Goal: Contribute content: Contribute content

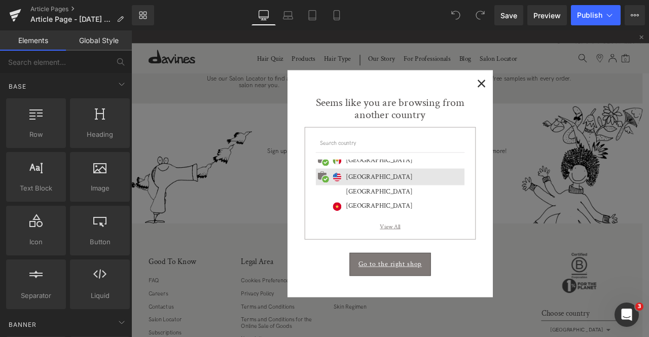
scroll to position [440, 0]
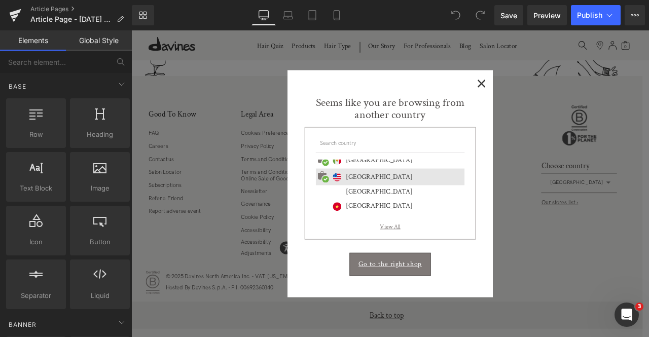
click at [546, 88] on span "×" at bounding box center [546, 92] width 11 height 13
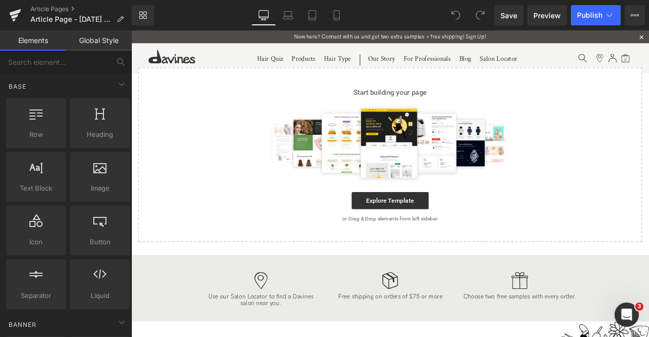
scroll to position [0, 0]
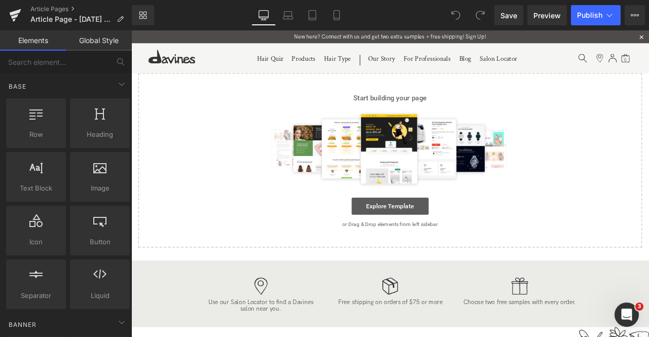
click at [444, 231] on link "Explore Template" at bounding box center [438, 239] width 91 height 20
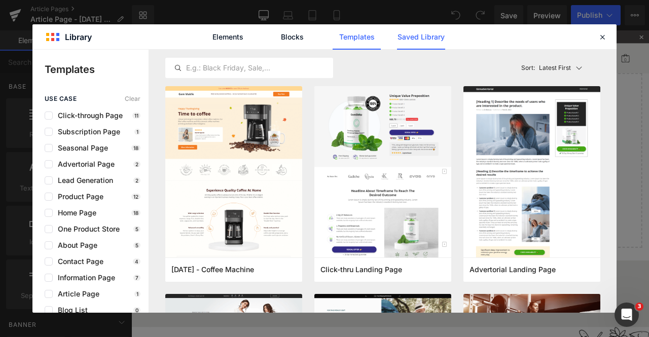
click at [413, 44] on link "Saved Library" at bounding box center [421, 36] width 48 height 25
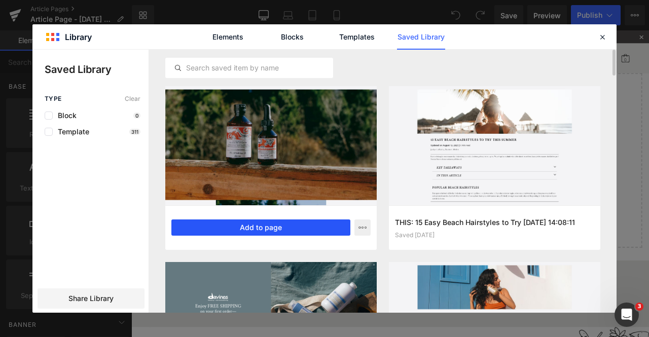
click at [203, 226] on button "Add to page" at bounding box center [260, 228] width 179 height 16
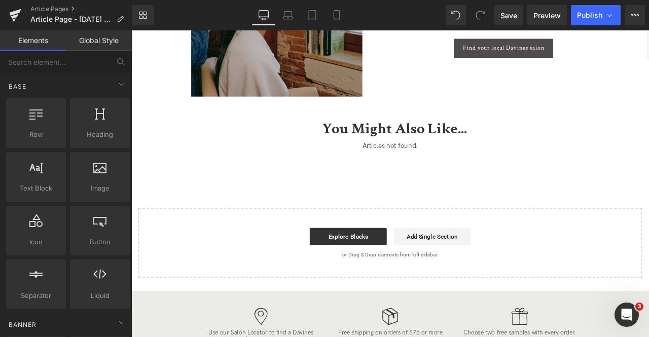
scroll to position [2950, 0]
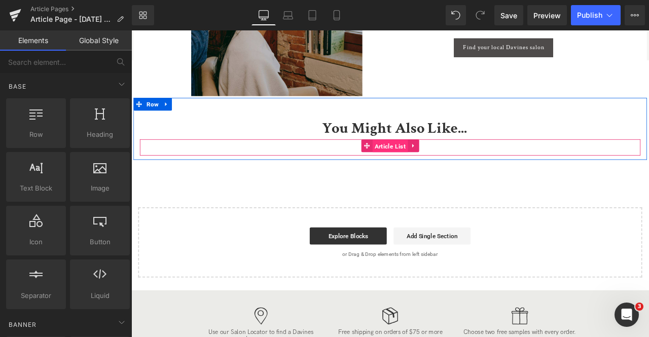
click at [435, 166] on span "Article List" at bounding box center [439, 167] width 42 height 15
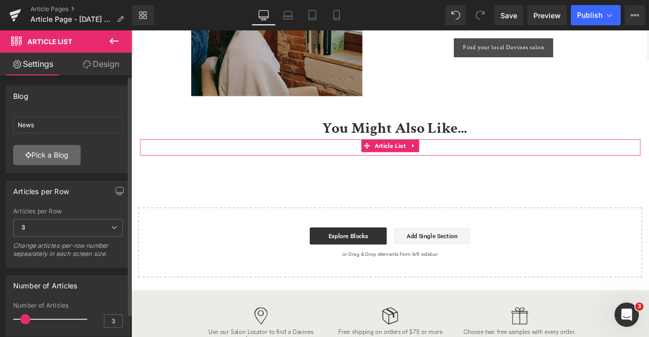
click at [40, 152] on link "Pick a Blog" at bounding box center [46, 155] width 67 height 20
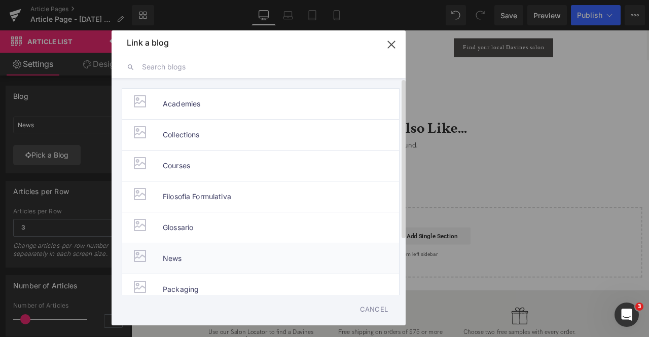
click at [177, 255] on span "News" at bounding box center [172, 259] width 19 height 30
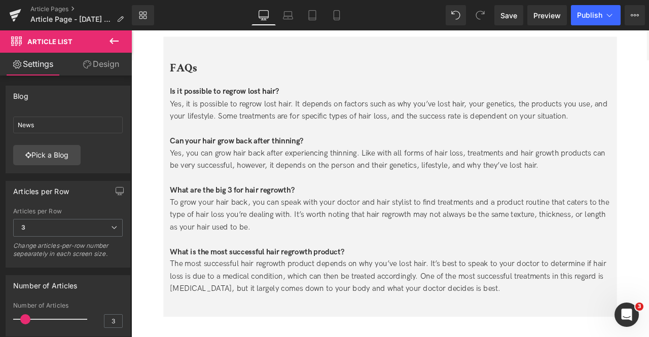
scroll to position [2426, 0]
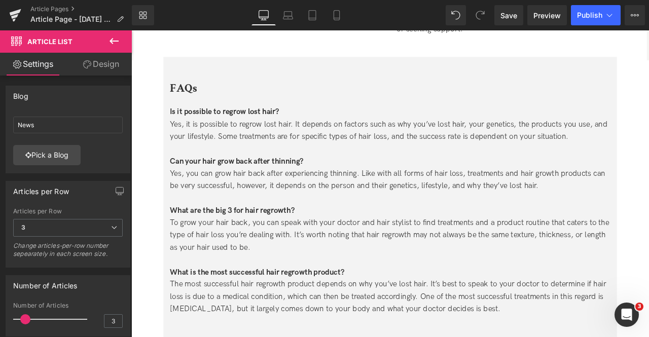
click at [482, 161] on div "Yes, it is possible to regrow lost hair. It depends on factors such as why you’…" at bounding box center [438, 149] width 523 height 29
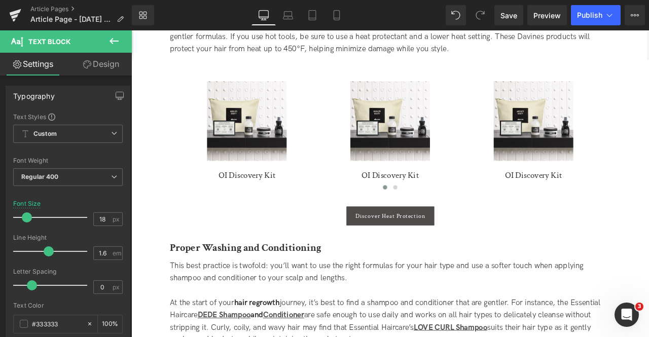
scroll to position [920, 0]
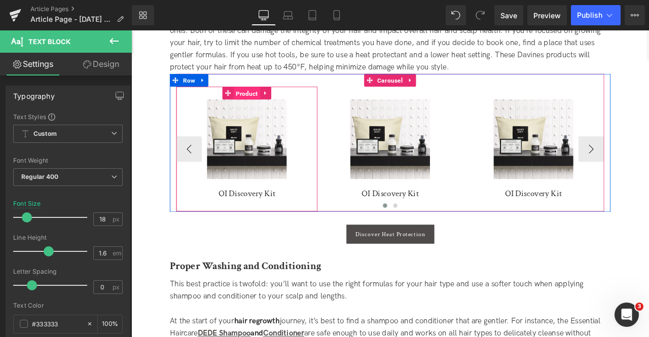
click at [266, 109] on span "Product" at bounding box center [268, 105] width 31 height 15
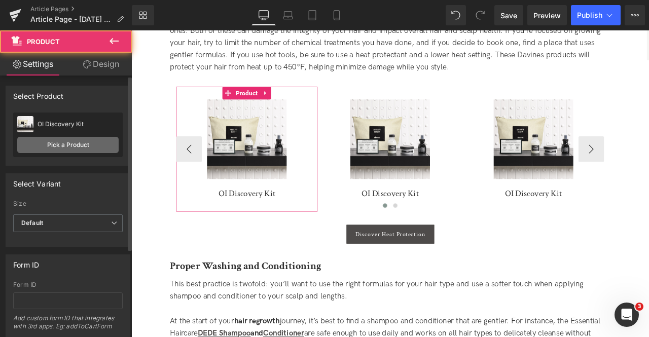
click at [79, 137] on link "Pick a Product" at bounding box center [67, 145] width 101 height 16
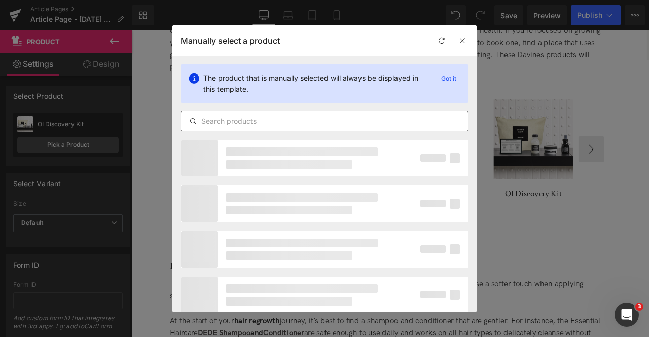
click at [243, 119] on input "text" at bounding box center [324, 121] width 287 height 12
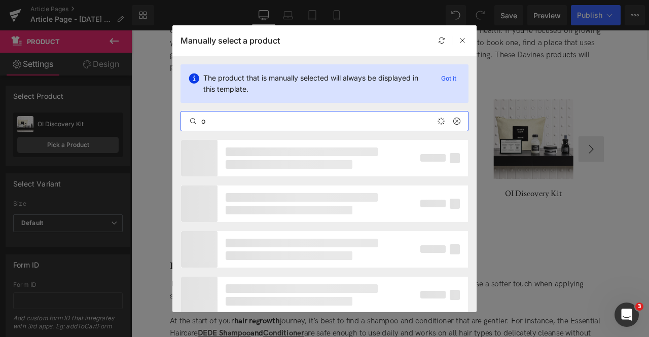
type input "o"
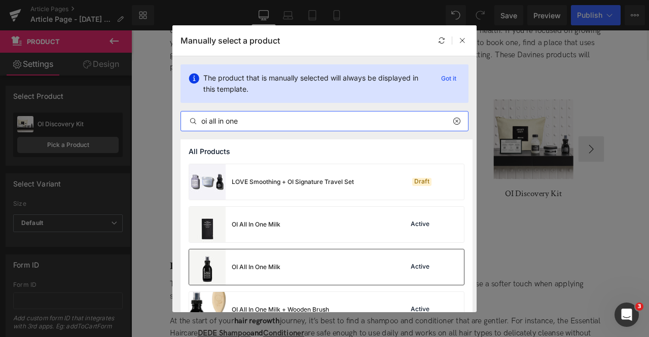
type input "oi all in one"
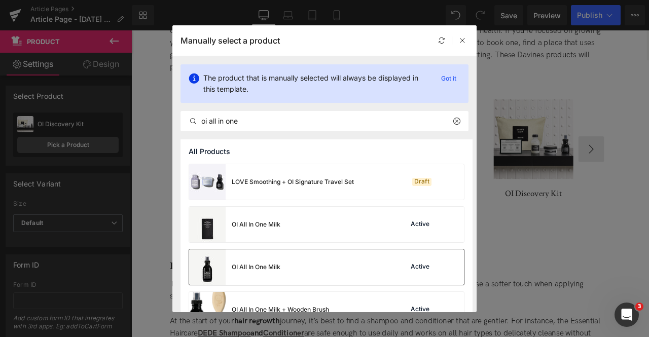
drag, startPoint x: 316, startPoint y: 267, endPoint x: 292, endPoint y: 153, distance: 116.1
click at [316, 267] on div "OI All In One Milk Active" at bounding box center [326, 268] width 275 height 36
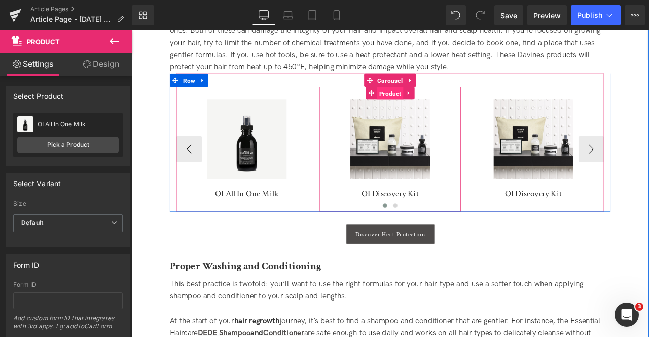
click at [439, 112] on span "Product" at bounding box center [438, 105] width 31 height 15
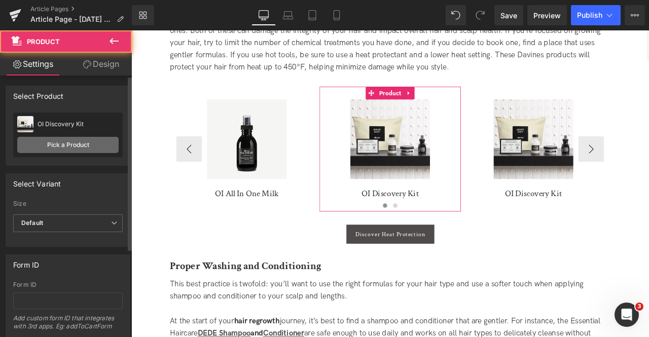
click at [83, 139] on link "Pick a Product" at bounding box center [67, 145] width 101 height 16
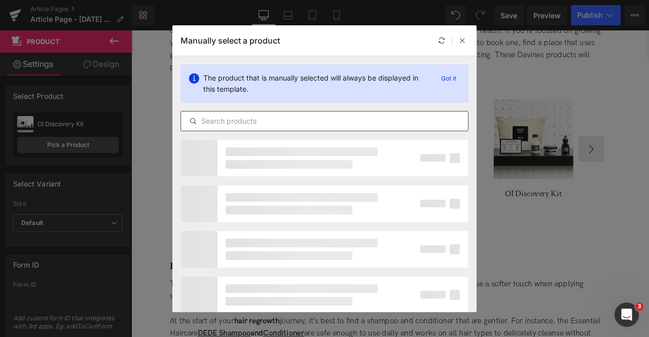
click at [320, 114] on div at bounding box center [325, 121] width 288 height 20
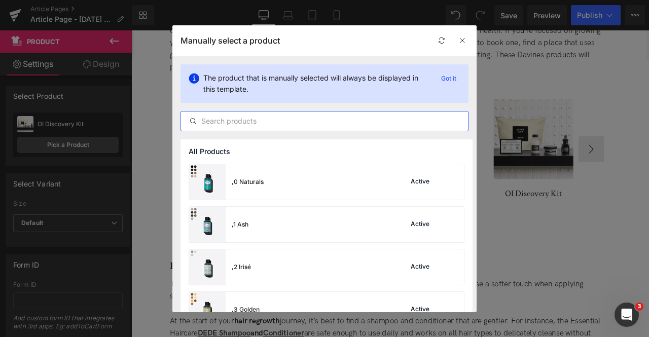
click at [321, 115] on input "text" at bounding box center [324, 121] width 287 height 12
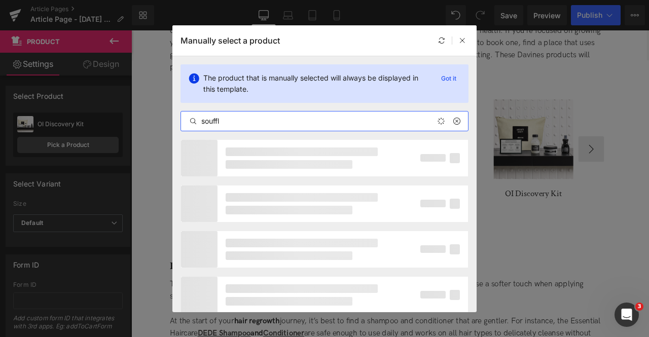
type input "souffl"
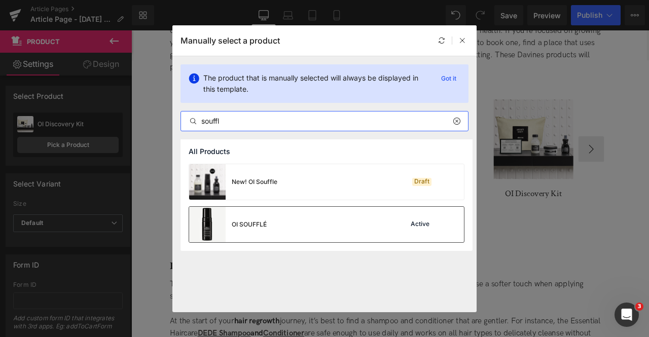
click at [276, 226] on div "OI SOUFFLÉ Active" at bounding box center [326, 225] width 275 height 36
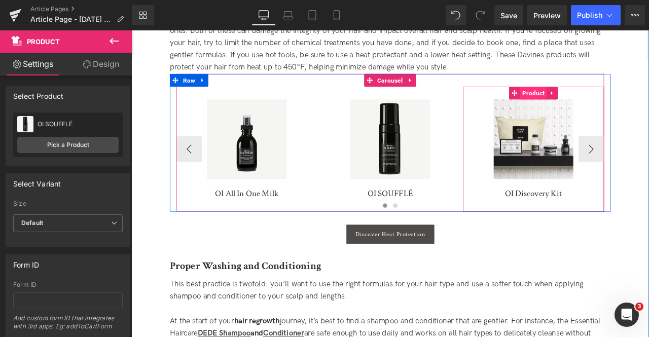
click at [608, 103] on span "Product" at bounding box center [608, 104] width 31 height 15
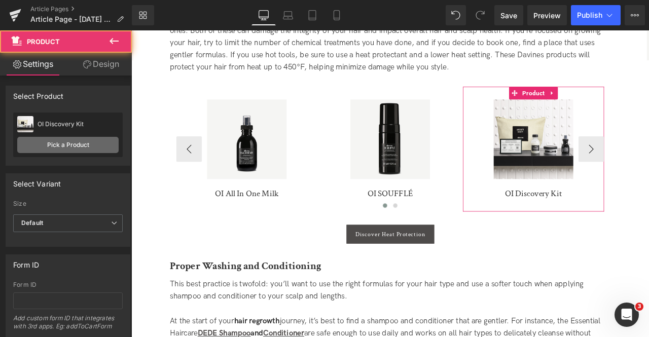
click at [67, 146] on link "Pick a Product" at bounding box center [67, 145] width 101 height 16
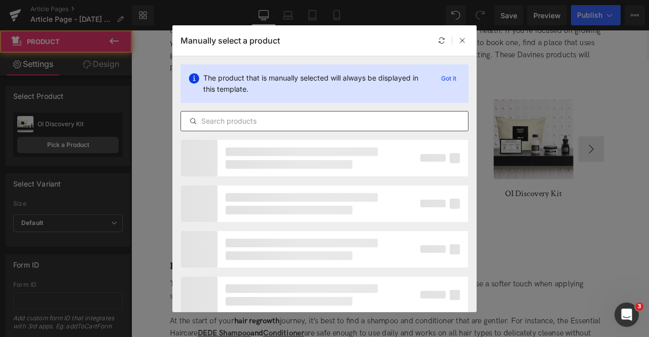
click at [252, 121] on input "text" at bounding box center [324, 121] width 287 height 12
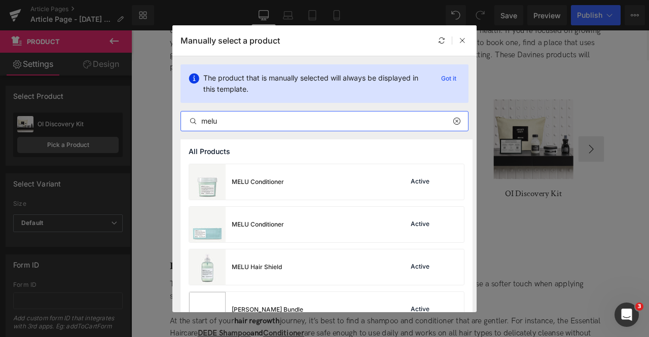
type input "melu"
click at [313, 254] on div "MELU Hair Shield Active" at bounding box center [326, 268] width 275 height 36
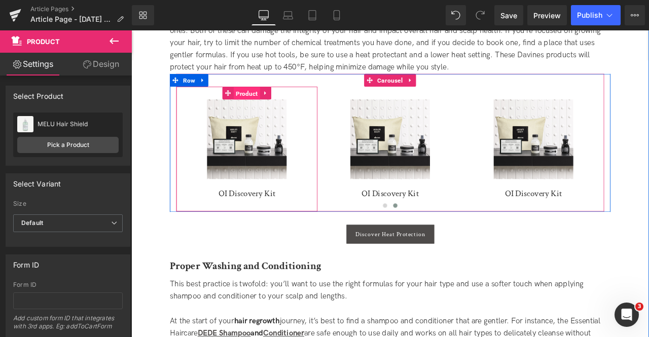
click at [267, 108] on span "Product" at bounding box center [268, 105] width 31 height 15
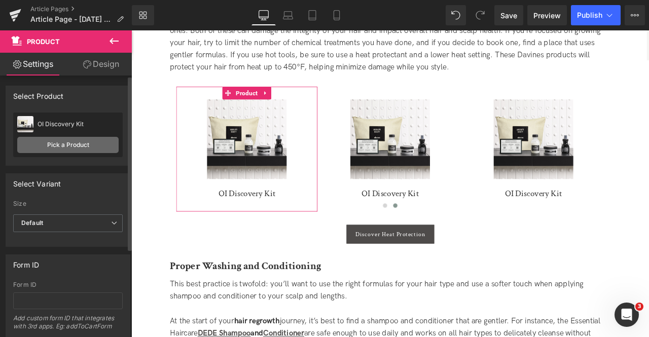
click at [47, 147] on link "Pick a Product" at bounding box center [67, 145] width 101 height 16
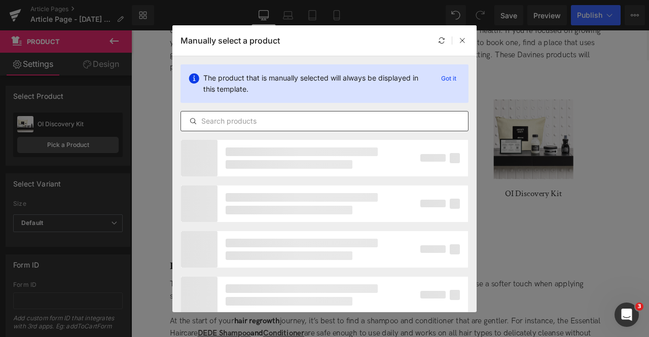
click at [268, 120] on input "text" at bounding box center [324, 121] width 287 height 12
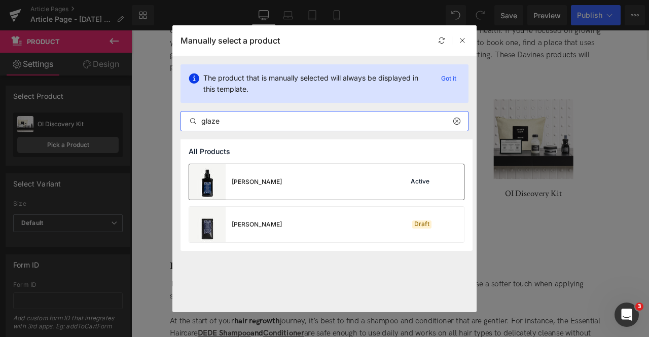
type input "glaze"
click at [300, 185] on div "Sheer Glaze Active" at bounding box center [326, 182] width 275 height 36
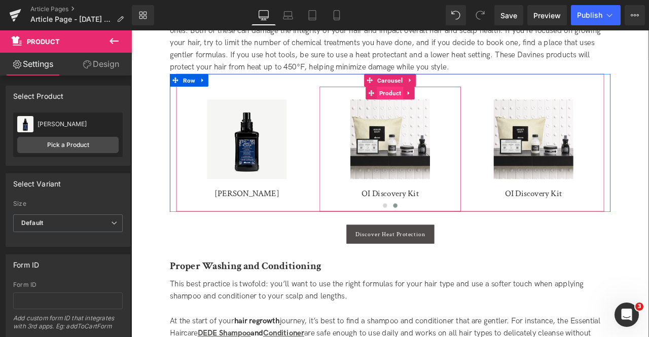
click at [432, 109] on span "Product" at bounding box center [438, 104] width 31 height 15
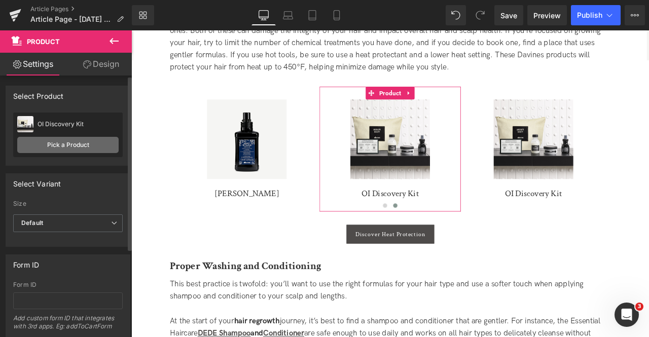
click at [108, 138] on link "Pick a Product" at bounding box center [67, 145] width 101 height 16
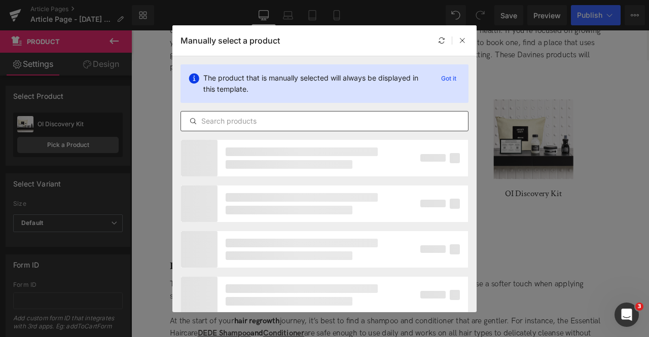
click at [296, 121] on input "text" at bounding box center [324, 121] width 287 height 12
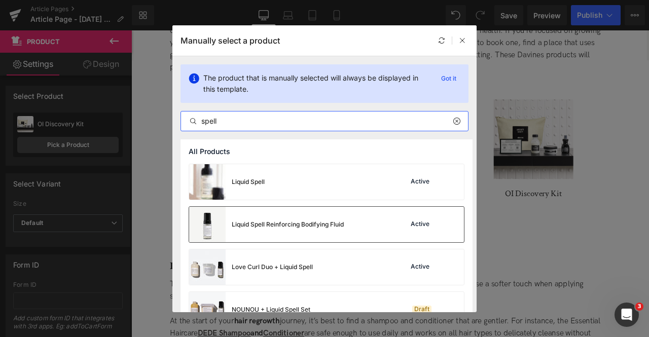
type input "spell"
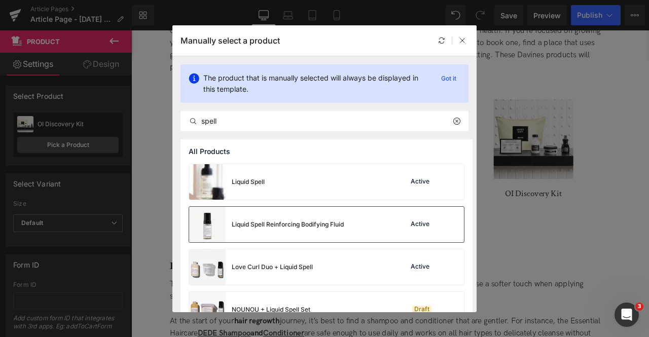
click at [330, 222] on div "Liquid Spell Reinforcing Bodifying Fluid" at bounding box center [288, 224] width 112 height 9
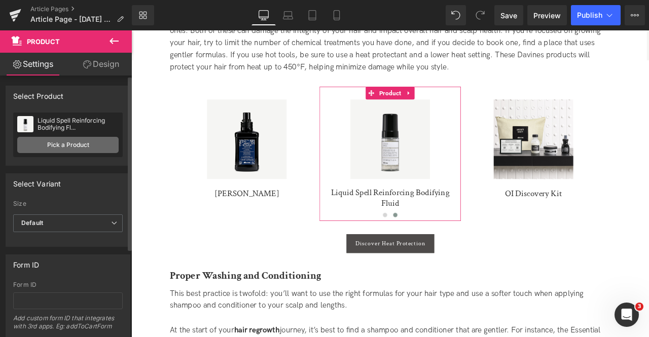
click at [57, 145] on link "Pick a Product" at bounding box center [67, 145] width 101 height 16
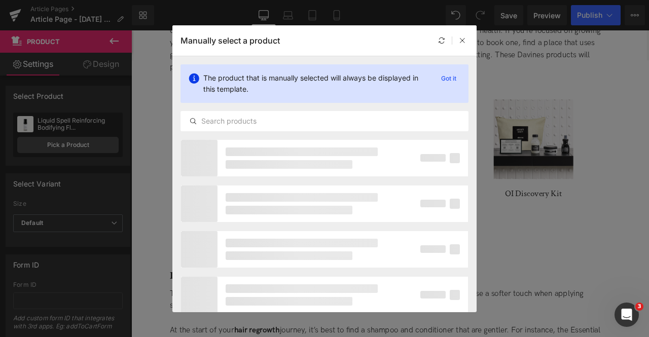
click at [270, 131] on div "The product that is manually selected will always be displayed in this template…" at bounding box center [324, 97] width 304 height 83
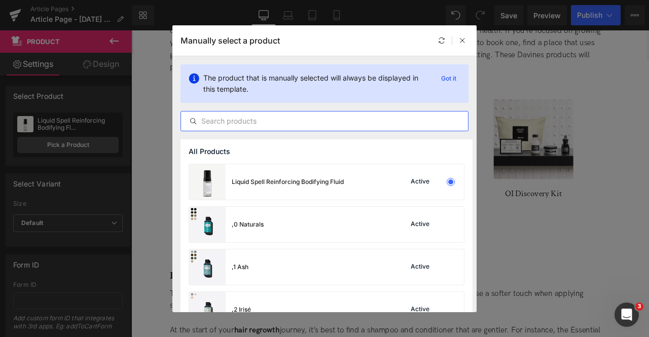
click at [251, 125] on input "text" at bounding box center [324, 121] width 287 height 12
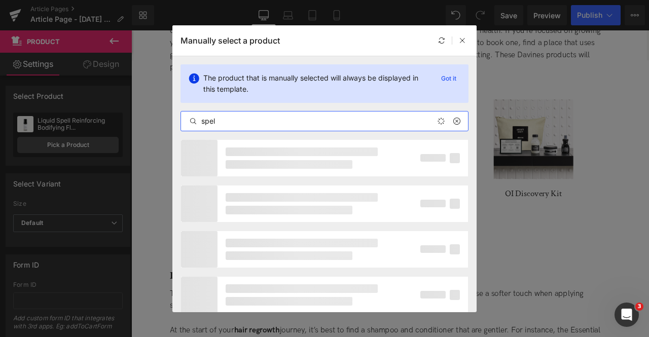
type input "spell"
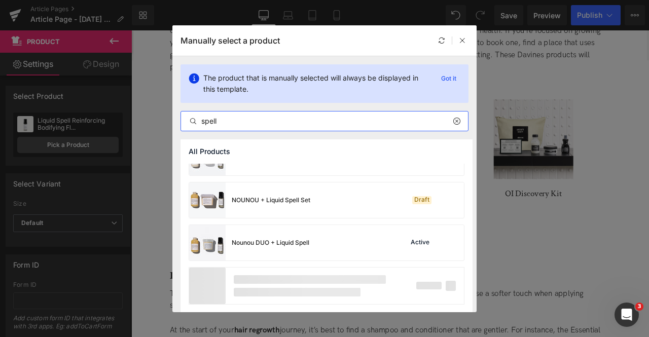
scroll to position [66, 0]
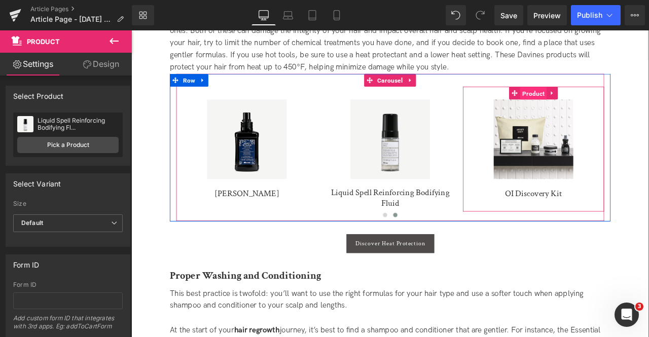
click at [609, 102] on span "Product" at bounding box center [608, 105] width 31 height 15
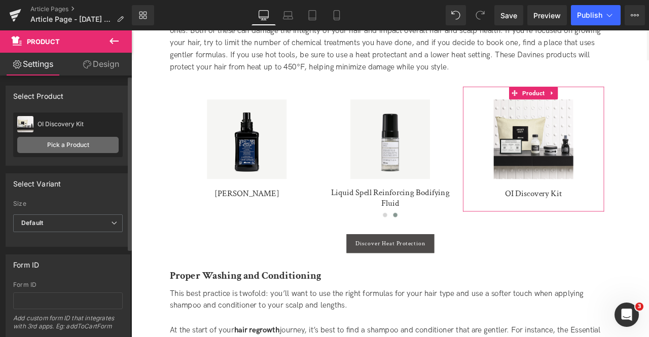
click at [91, 143] on link "Pick a Product" at bounding box center [67, 145] width 101 height 16
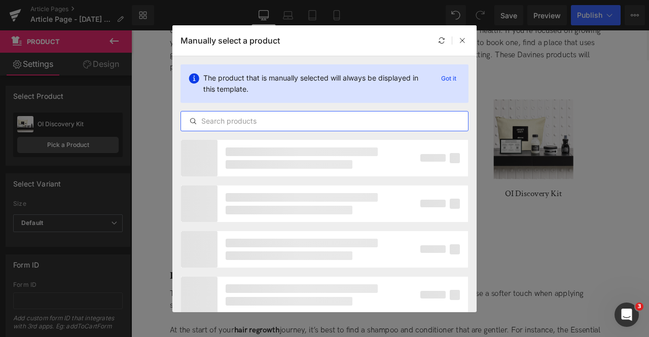
click at [307, 119] on input "text" at bounding box center [324, 121] width 287 height 12
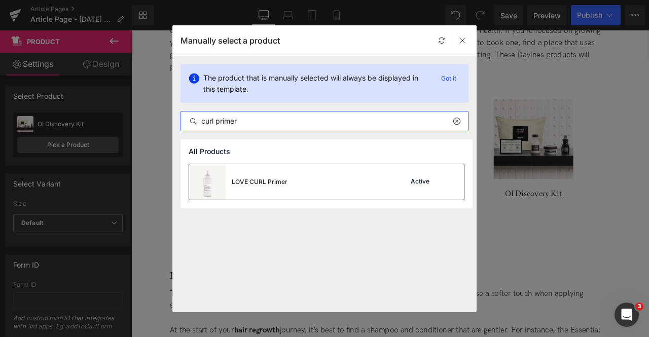
type input "curl primer"
click at [264, 181] on div "LOVE CURL Primer" at bounding box center [260, 182] width 56 height 9
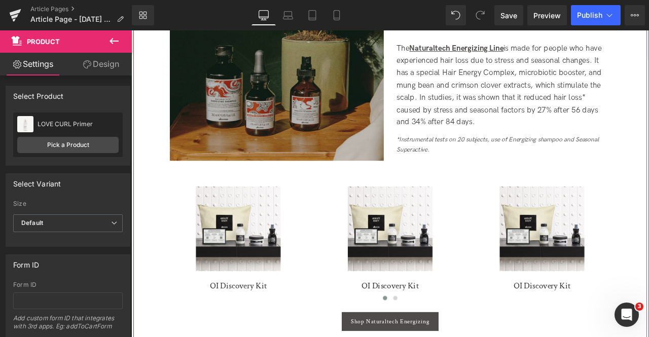
scroll to position [1565, 0]
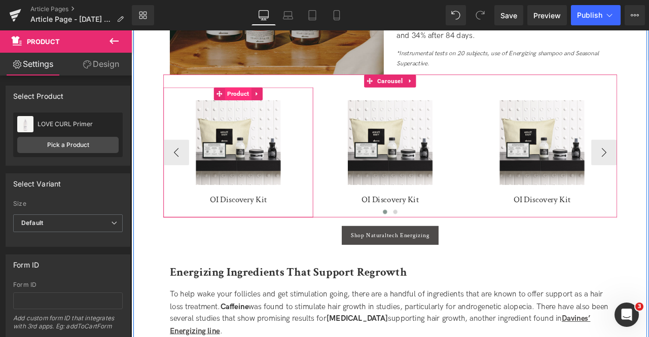
click at [252, 108] on span "Product" at bounding box center [258, 105] width 31 height 15
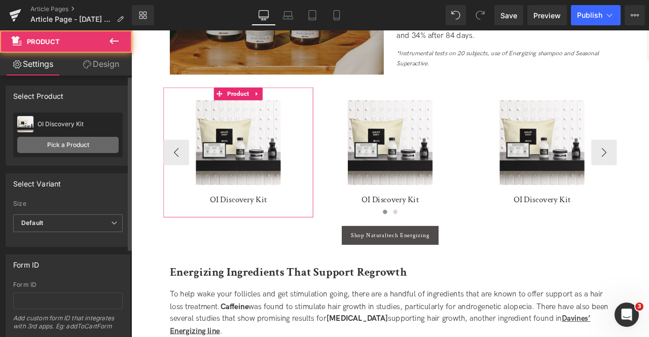
click at [89, 148] on link "Pick a Product" at bounding box center [67, 145] width 101 height 16
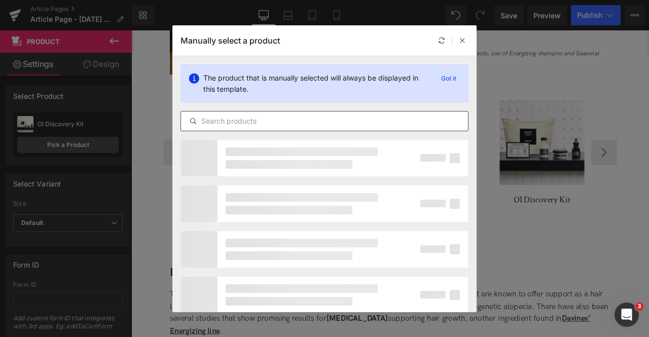
click at [258, 114] on div at bounding box center [325, 121] width 288 height 20
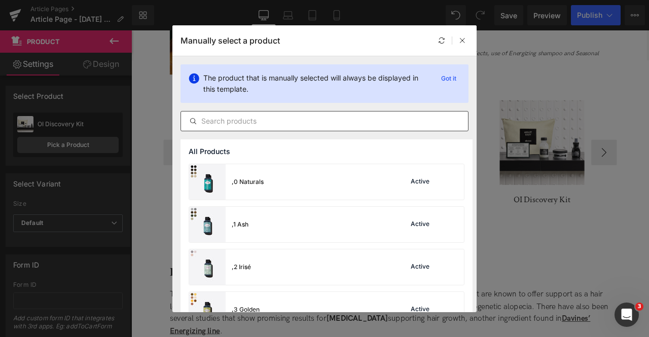
click at [261, 116] on input "text" at bounding box center [324, 121] width 287 height 12
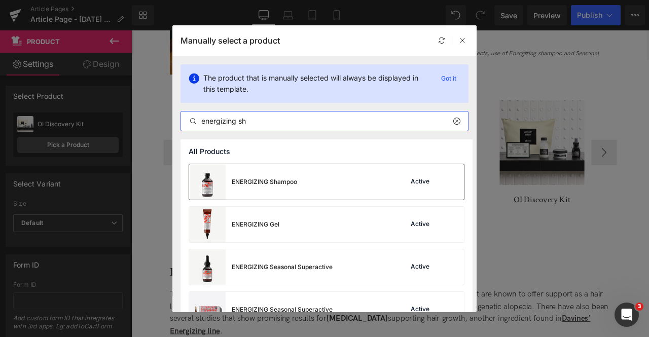
type input "energizing sh"
click at [310, 190] on div "ENERGIZING Shampoo Active" at bounding box center [326, 182] width 275 height 36
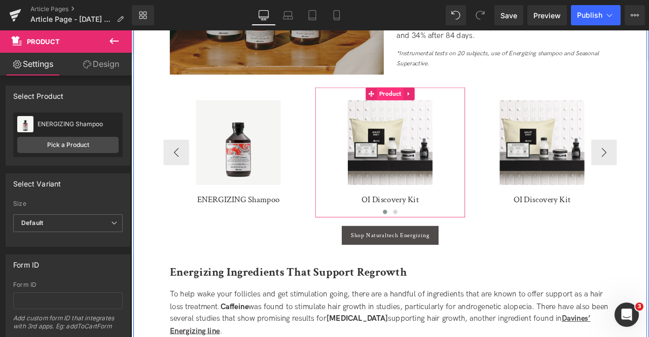
click at [431, 110] on span "Product" at bounding box center [438, 105] width 31 height 15
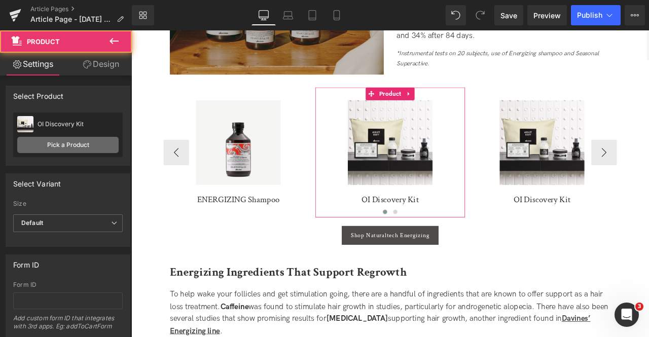
click at [78, 144] on link "Pick a Product" at bounding box center [67, 145] width 101 height 16
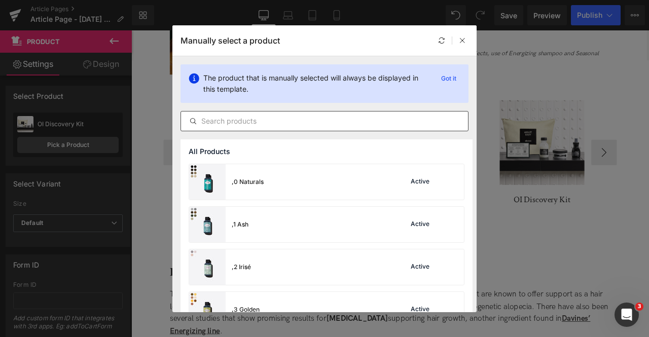
click at [261, 128] on div at bounding box center [325, 121] width 288 height 20
click at [244, 119] on input "text" at bounding box center [324, 121] width 287 height 12
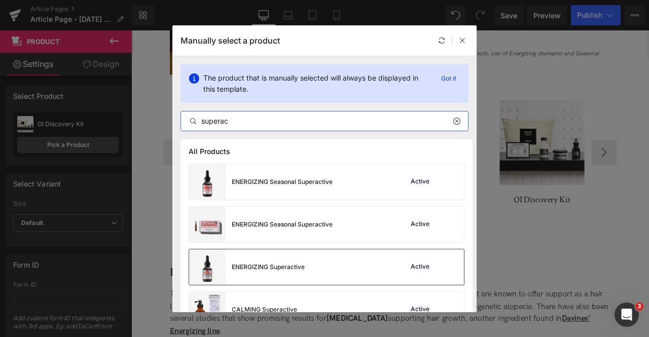
type input "superac"
click at [324, 266] on div "ENERGIZING Superactive Active" at bounding box center [326, 268] width 275 height 36
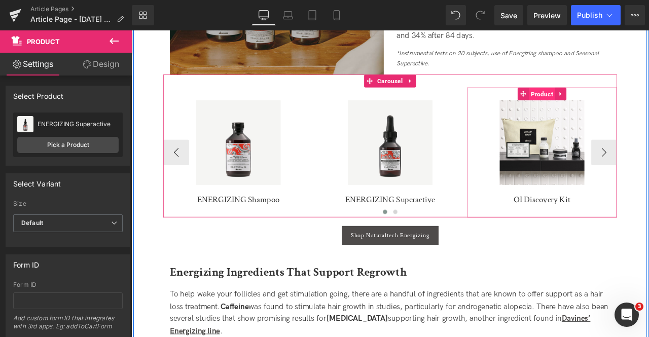
click at [617, 107] on span "Product" at bounding box center [618, 105] width 31 height 15
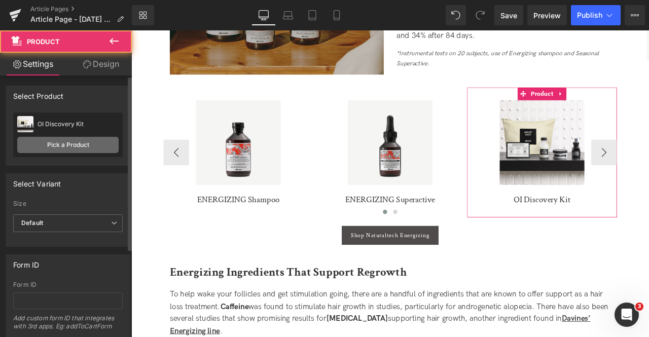
click at [80, 143] on link "Pick a Product" at bounding box center [67, 145] width 101 height 16
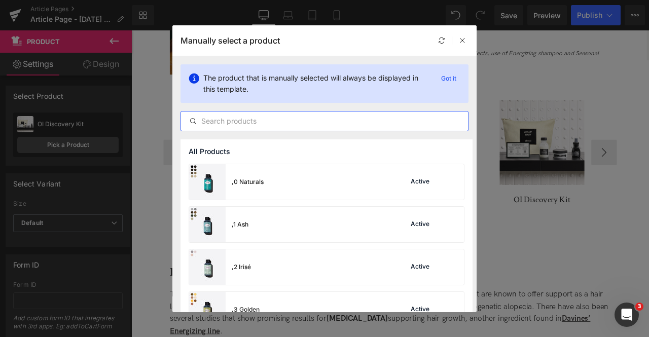
click at [265, 118] on input "text" at bounding box center [324, 121] width 287 height 12
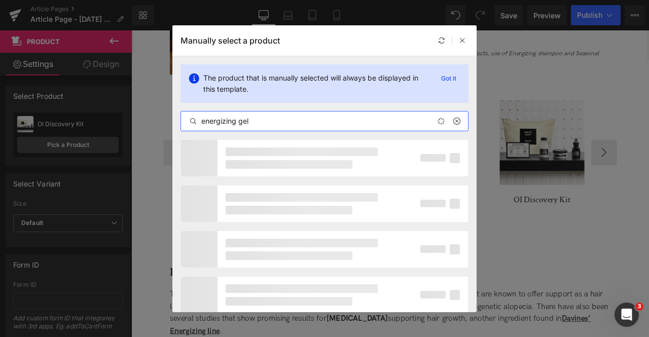
type input "energizing gel"
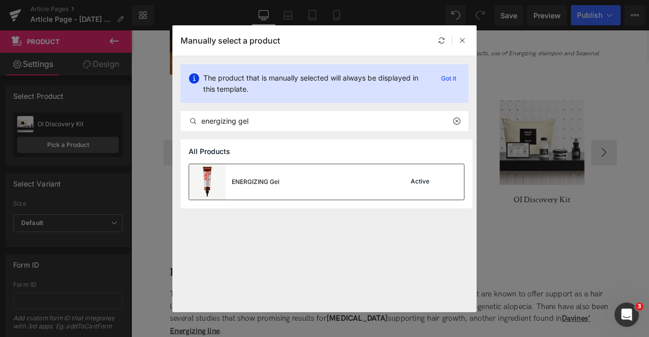
drag, startPoint x: 290, startPoint y: 185, endPoint x: 316, endPoint y: 170, distance: 30.2
click at [290, 185] on div "ENERGIZING Gel Active" at bounding box center [326, 182] width 275 height 36
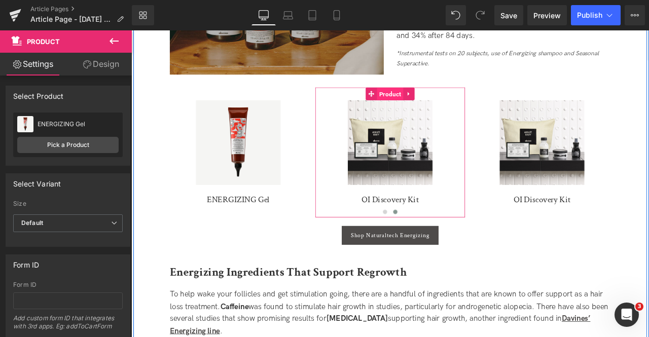
click at [436, 112] on span "Product" at bounding box center [438, 105] width 31 height 15
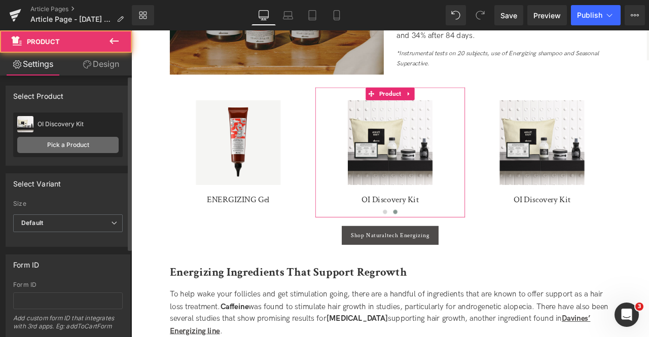
click at [59, 146] on link "Pick a Product" at bounding box center [67, 145] width 101 height 16
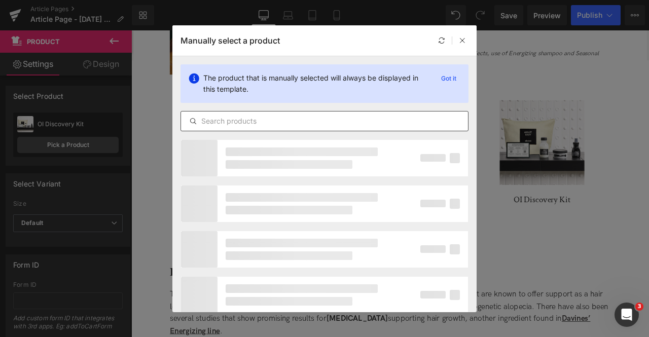
click at [228, 125] on input "text" at bounding box center [324, 121] width 287 height 12
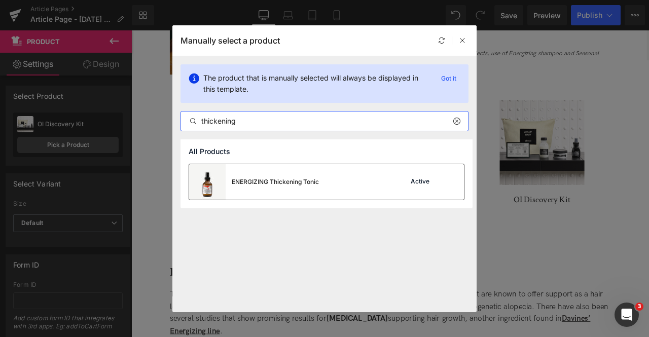
type input "thickening"
click at [286, 185] on div "ENERGIZING Thickening Tonic" at bounding box center [275, 182] width 87 height 9
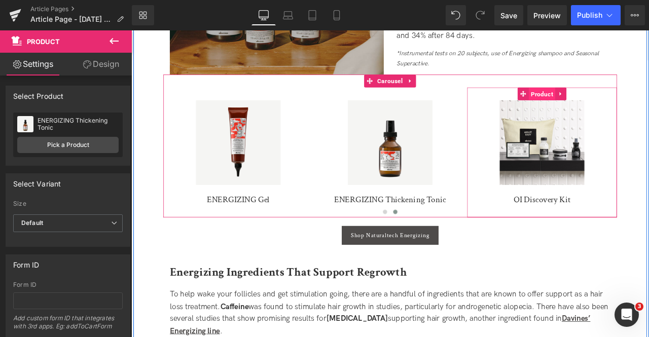
click at [604, 101] on span "Product" at bounding box center [618, 105] width 31 height 15
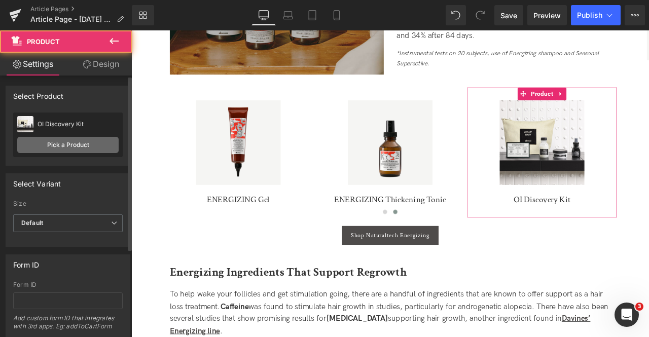
click at [53, 152] on link "Pick a Product" at bounding box center [67, 145] width 101 height 16
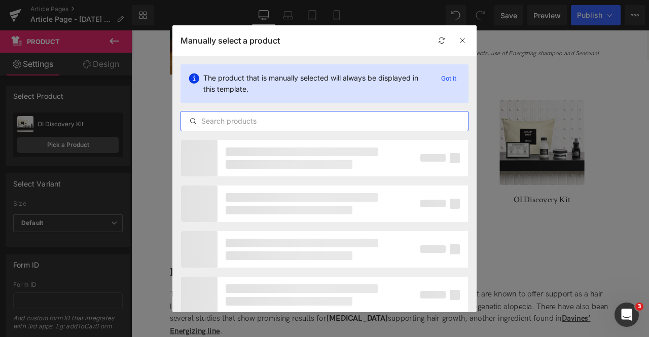
click at [279, 122] on input "text" at bounding box center [324, 121] width 287 height 12
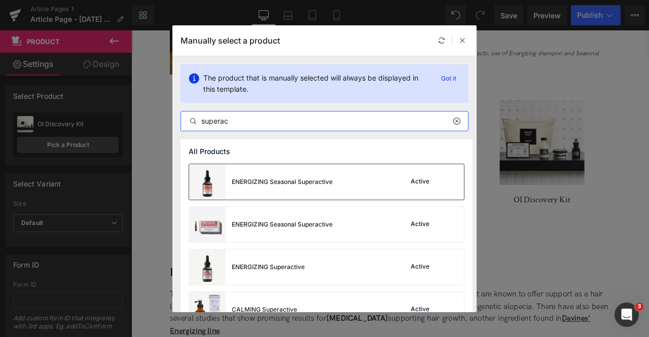
type input "superac"
click at [287, 168] on div "ENERGIZING Seasonal Superactive" at bounding box center [261, 182] width 144 height 36
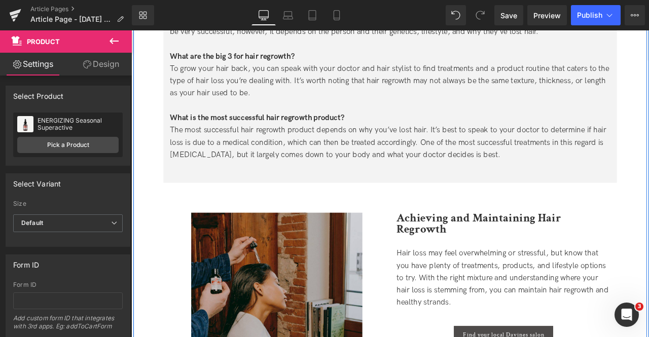
scroll to position [2647, 0]
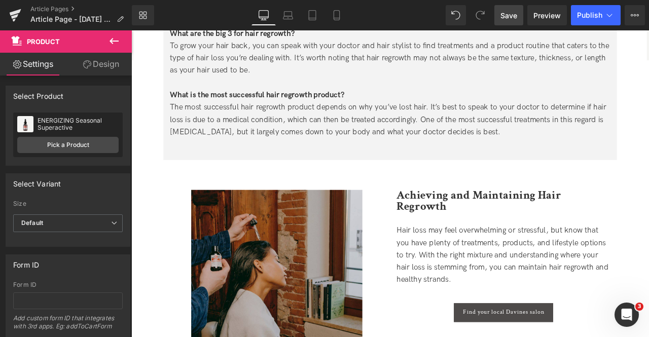
click at [513, 13] on span "Save" at bounding box center [509, 15] width 17 height 11
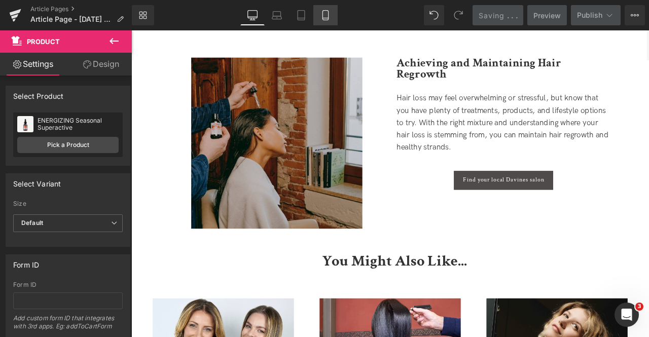
click at [327, 12] on icon at bounding box center [326, 15] width 10 height 10
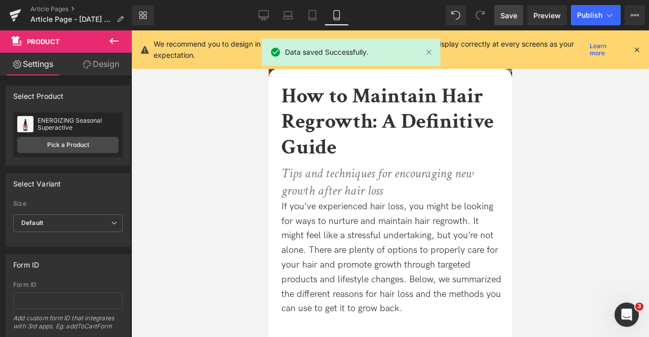
scroll to position [0, 0]
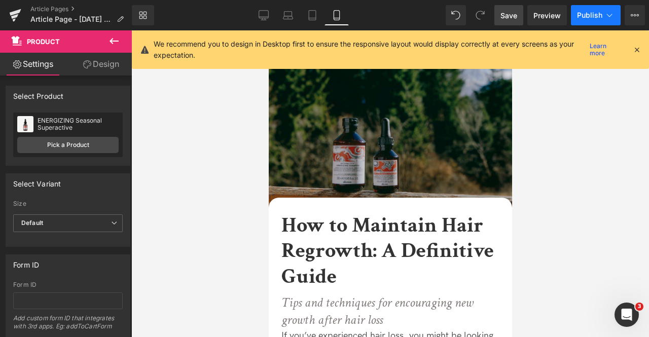
click at [605, 12] on icon at bounding box center [610, 15] width 10 height 10
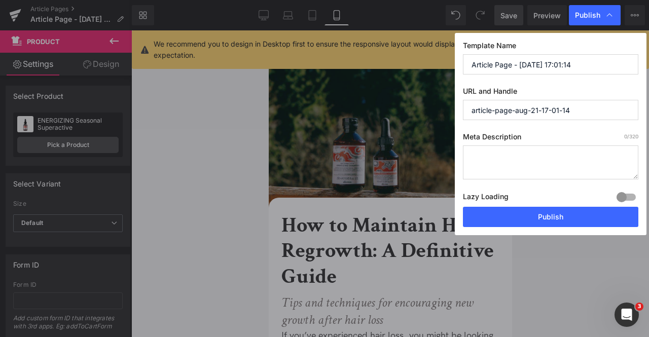
click at [584, 66] on input "Article Page - [DATE] 17:01:14" at bounding box center [551, 64] width 176 height 20
paste input "How to Maintain Hair Regrowth"
paste input "text"
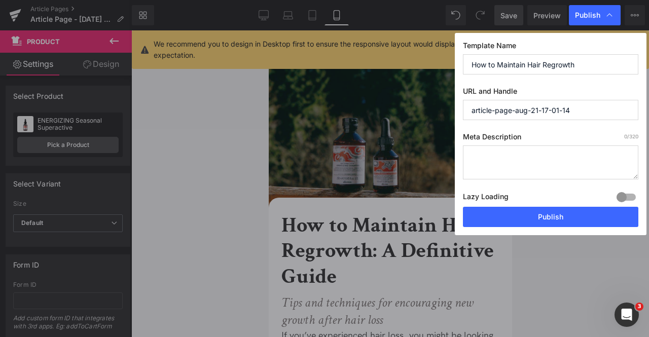
scroll to position [0, 0]
type input "How to Maintain Hair Regrowth"
paste input "how-to-maintain-hair-regrowth"
type input "how-to-maintain-hair-regrowth"
paste textarea "Discover how to maintain hair regrowth with gentle care, nourishing products, a…"
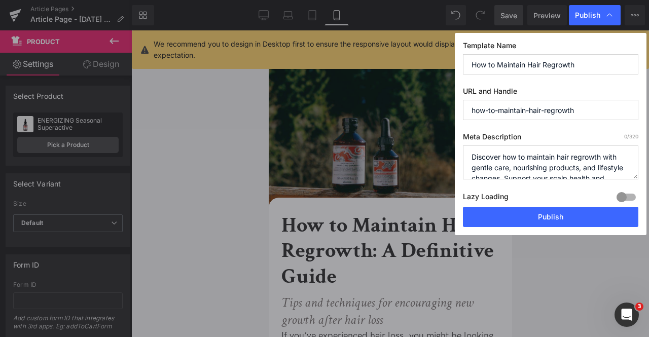
scroll to position [14, 0]
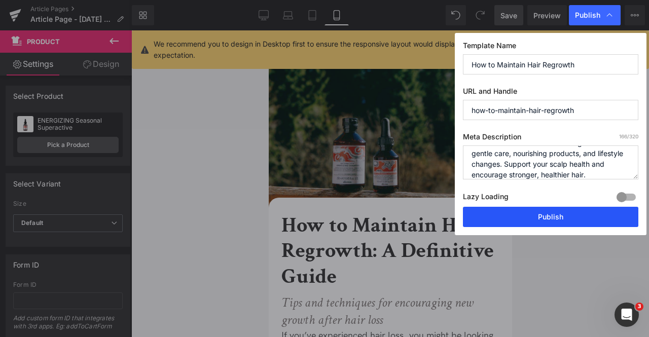
type textarea "Discover how to maintain hair regrowth with gentle care, nourishing products, a…"
click at [562, 213] on button "Publish" at bounding box center [551, 217] width 176 height 20
